Goal: Information Seeking & Learning: Learn about a topic

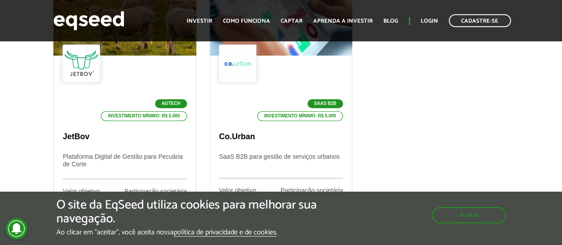
scroll to position [355, 0]
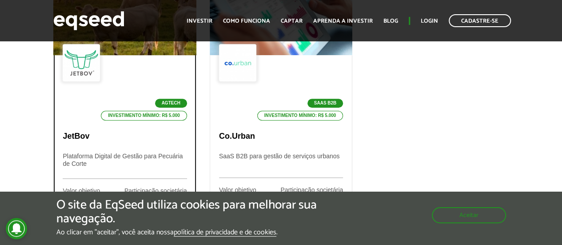
click at [173, 96] on div "Agtech Investimento mínimo: R$ 5.000" at bounding box center [125, 82] width 124 height 76
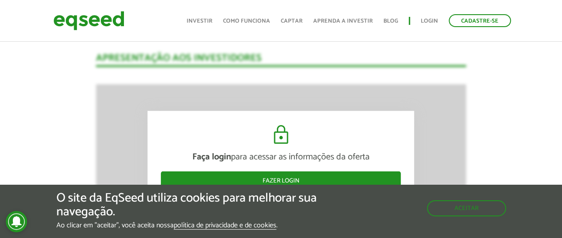
scroll to position [1138, 0]
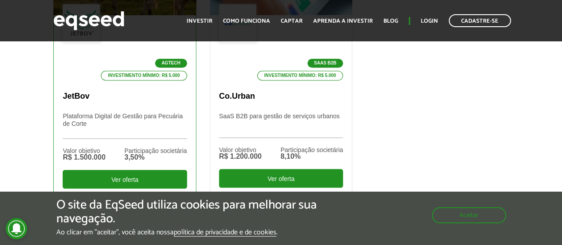
scroll to position [402, 0]
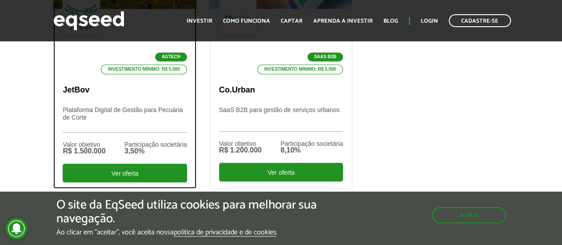
click at [147, 144] on div "Participação societária" at bounding box center [155, 144] width 63 height 6
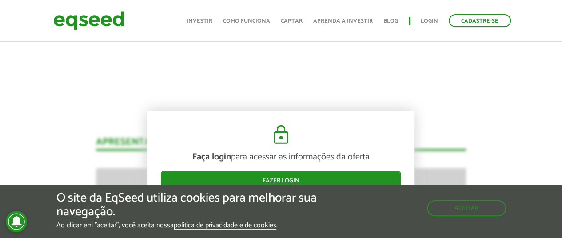
scroll to position [1054, 0]
click at [442, 209] on button "Aceitar" at bounding box center [467, 207] width 77 height 14
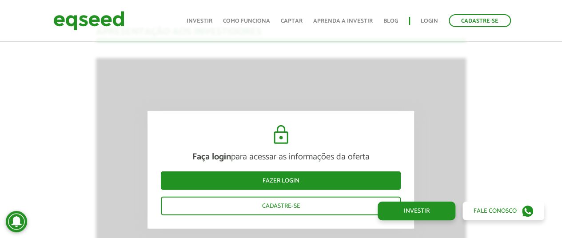
scroll to position [1165, 0]
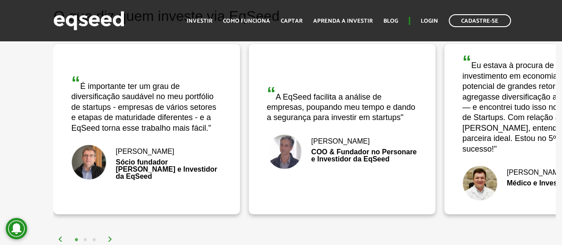
scroll to position [1487, 0]
